Goal: Transaction & Acquisition: Purchase product/service

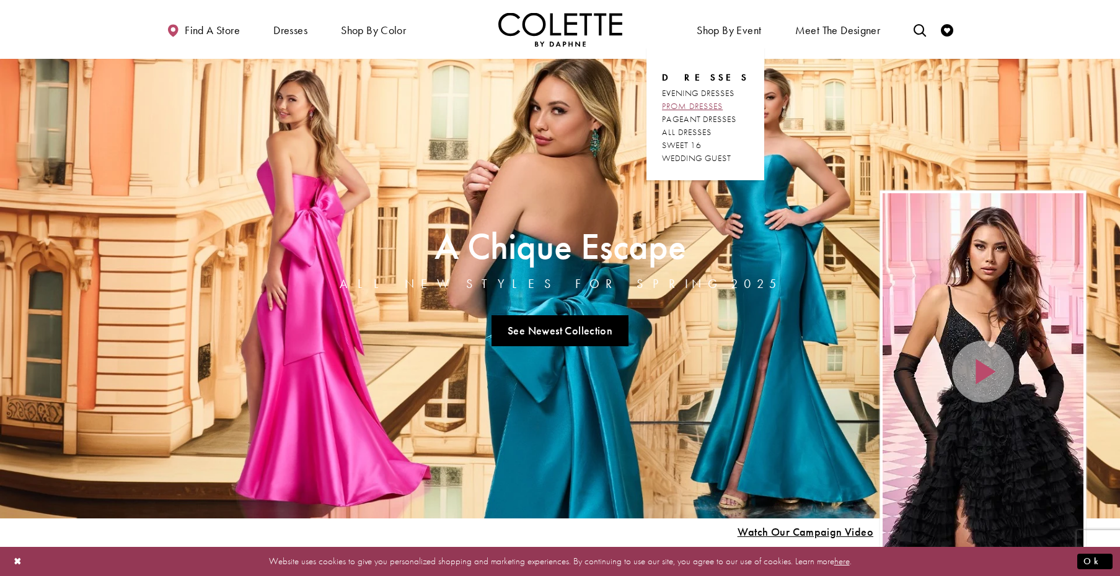
click at [708, 102] on span "PROM DRESSES" at bounding box center [692, 105] width 61 height 11
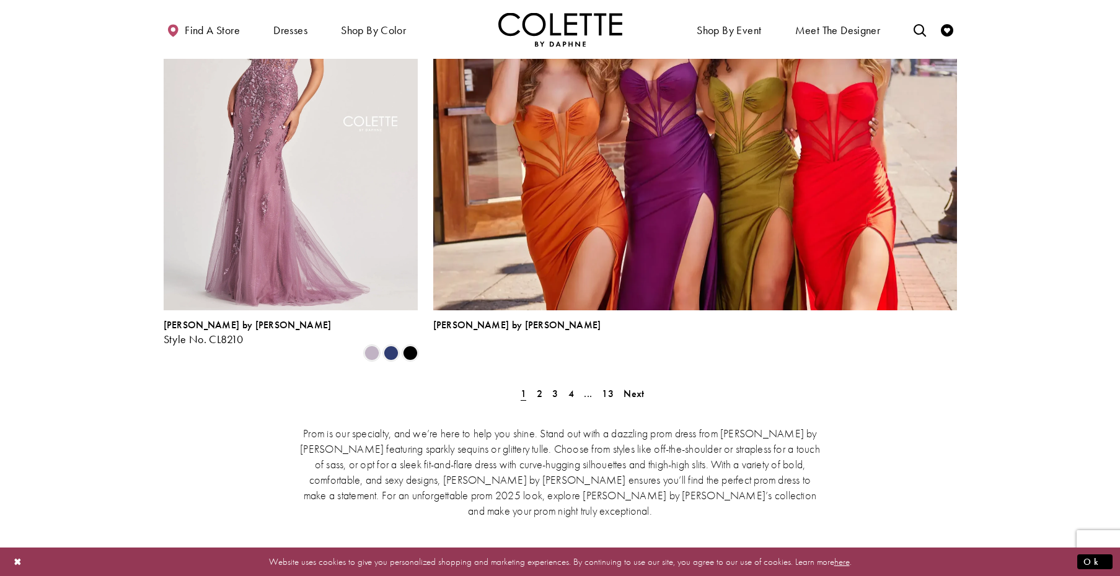
scroll to position [2731, 0]
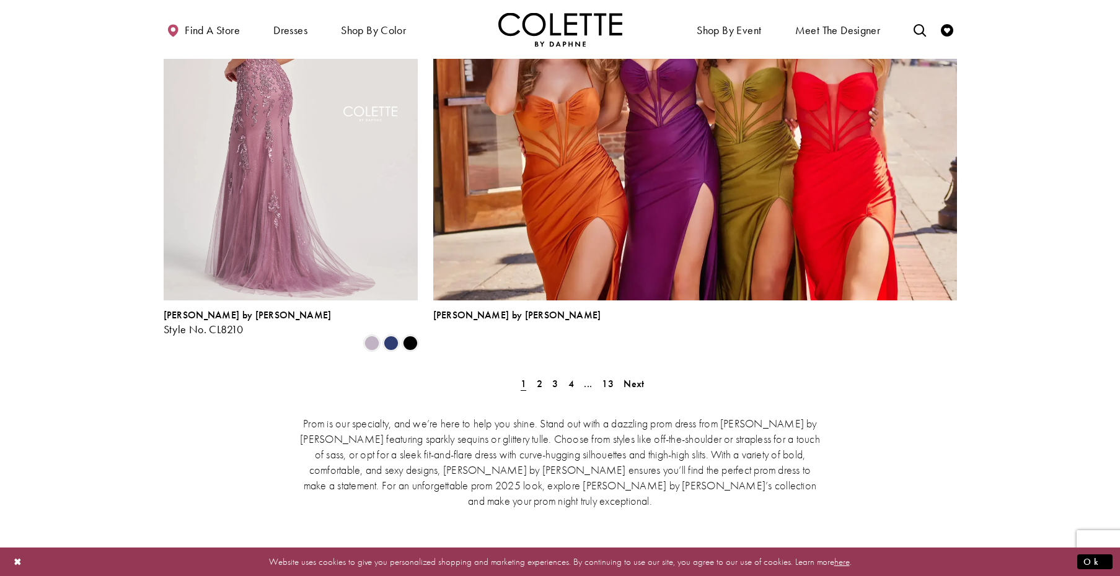
click at [359, 144] on img "Visit Colette by Daphne Style No. CL8210 Page" at bounding box center [291, 115] width 254 height 369
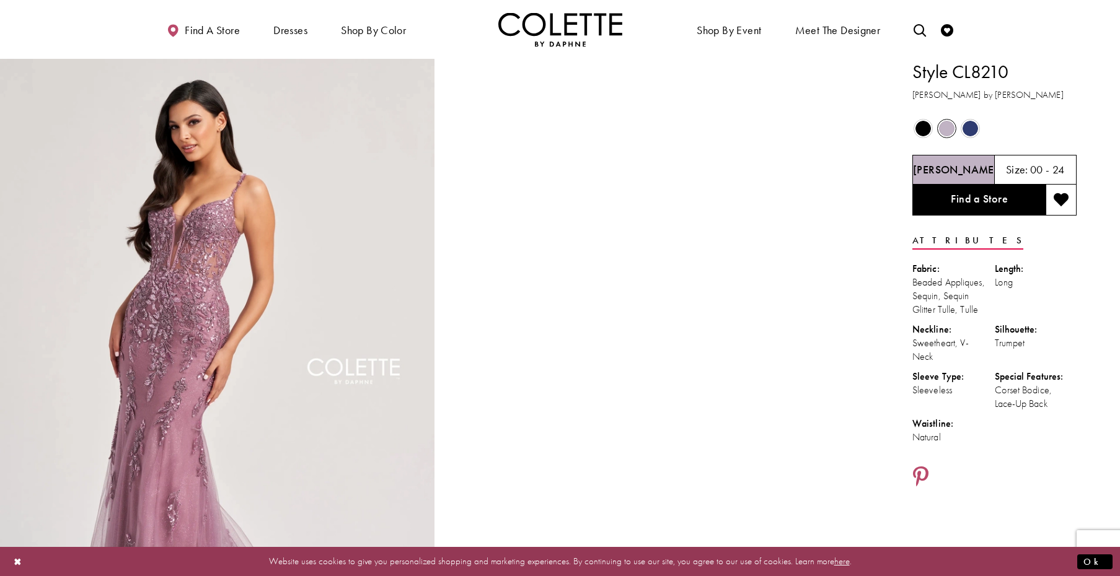
click at [973, 130] on span "Product color controls state depends on size chosen" at bounding box center [970, 128] width 15 height 15
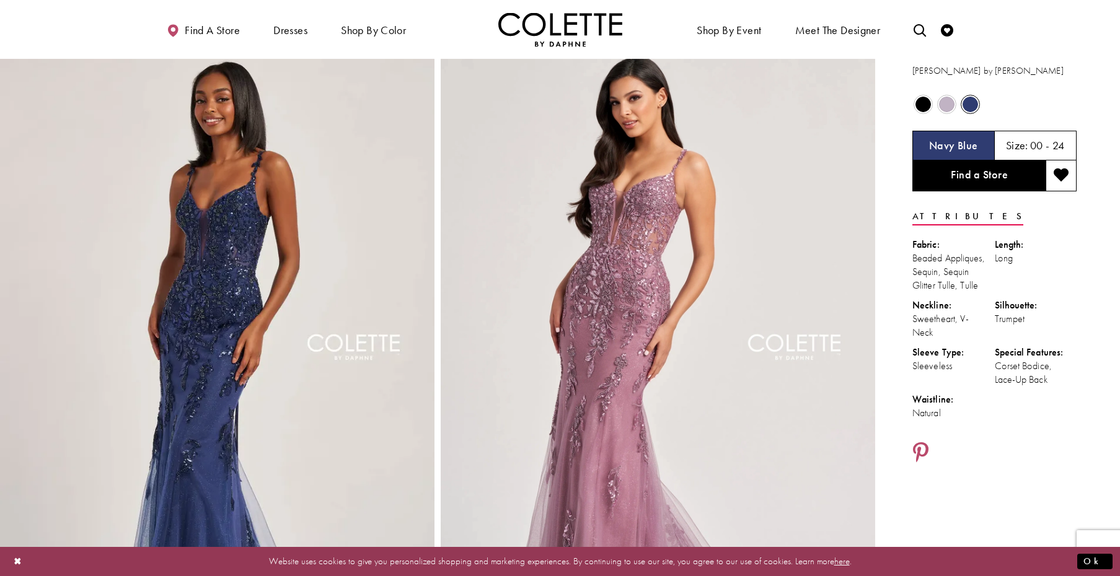
scroll to position [28, 0]
